Goal: Obtain resource: Download file/media

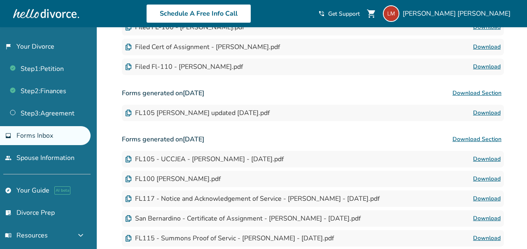
scroll to position [258, 0]
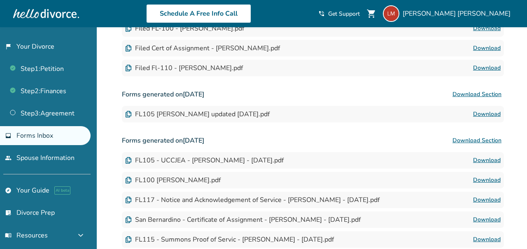
click at [489, 117] on link "Download" at bounding box center [487, 114] width 28 height 10
click at [492, 15] on span "Letticia Munoz" at bounding box center [458, 13] width 111 height 9
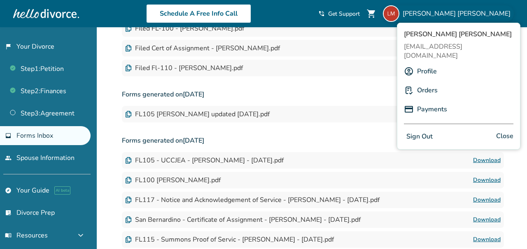
click at [425, 131] on button "Sign Out" at bounding box center [419, 137] width 31 height 12
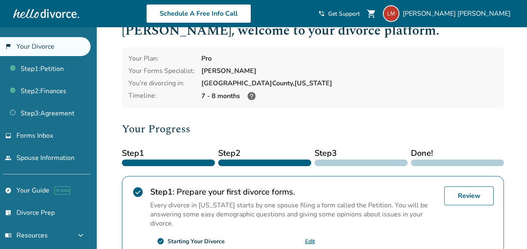
scroll to position [28, 0]
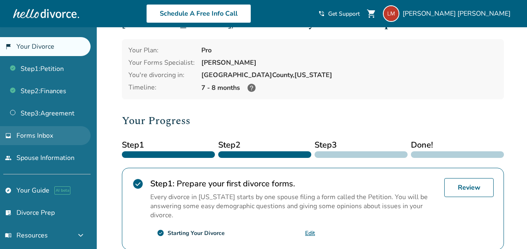
click at [47, 133] on span "Forms Inbox" at bounding box center [34, 135] width 37 height 9
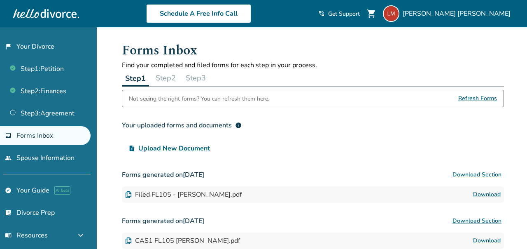
click at [167, 80] on button "Step 2" at bounding box center [165, 78] width 27 height 16
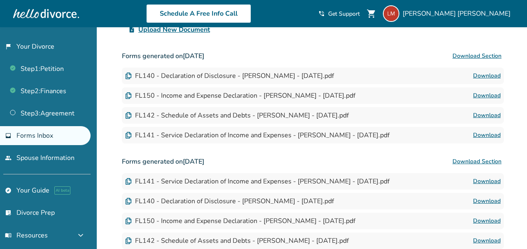
scroll to position [120, 0]
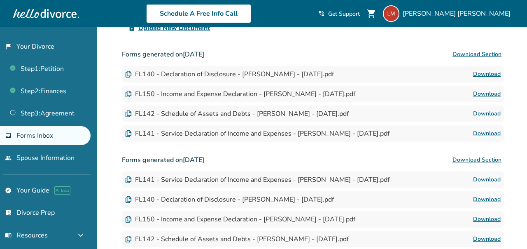
click at [486, 116] on link "Download" at bounding box center [487, 114] width 28 height 10
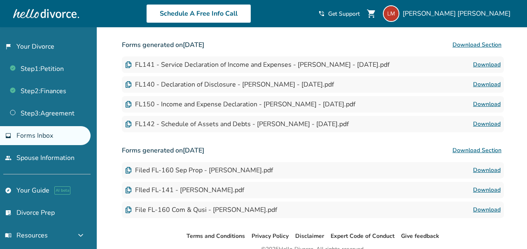
scroll to position [275, 0]
